Goal: Information Seeking & Learning: Find specific fact

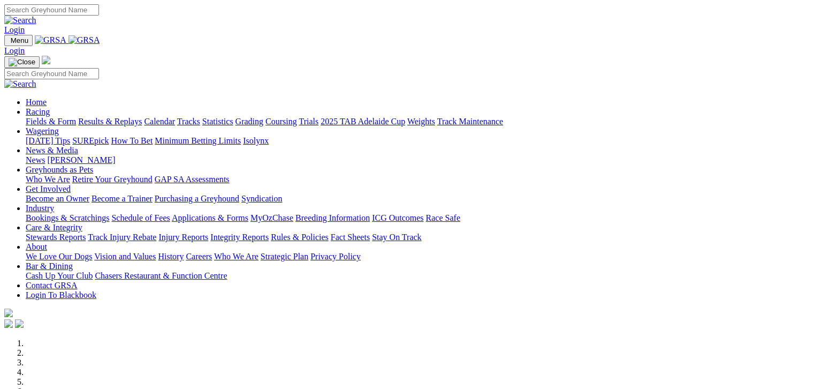
click at [142, 117] on link "Results & Replays" at bounding box center [110, 121] width 64 height 9
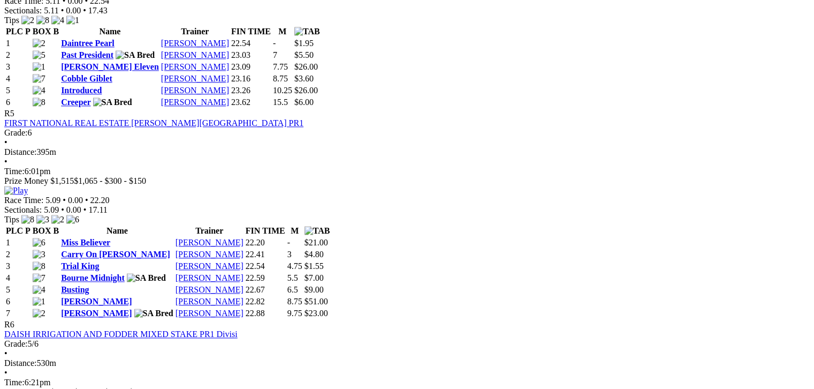
scroll to position [1258, 0]
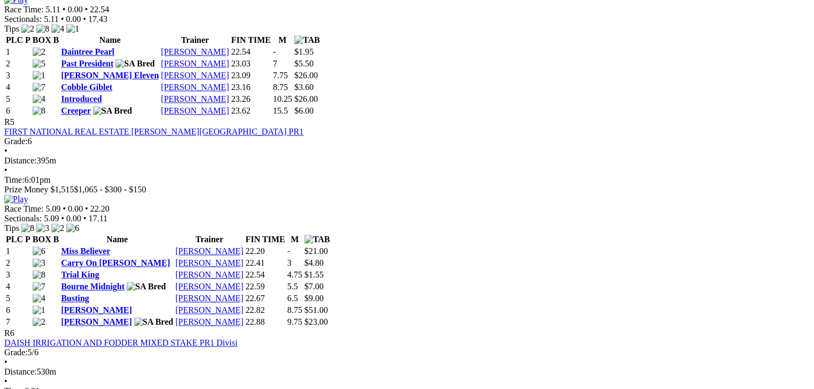
scroll to position [1244, 0]
